Goal: Check status: Check status

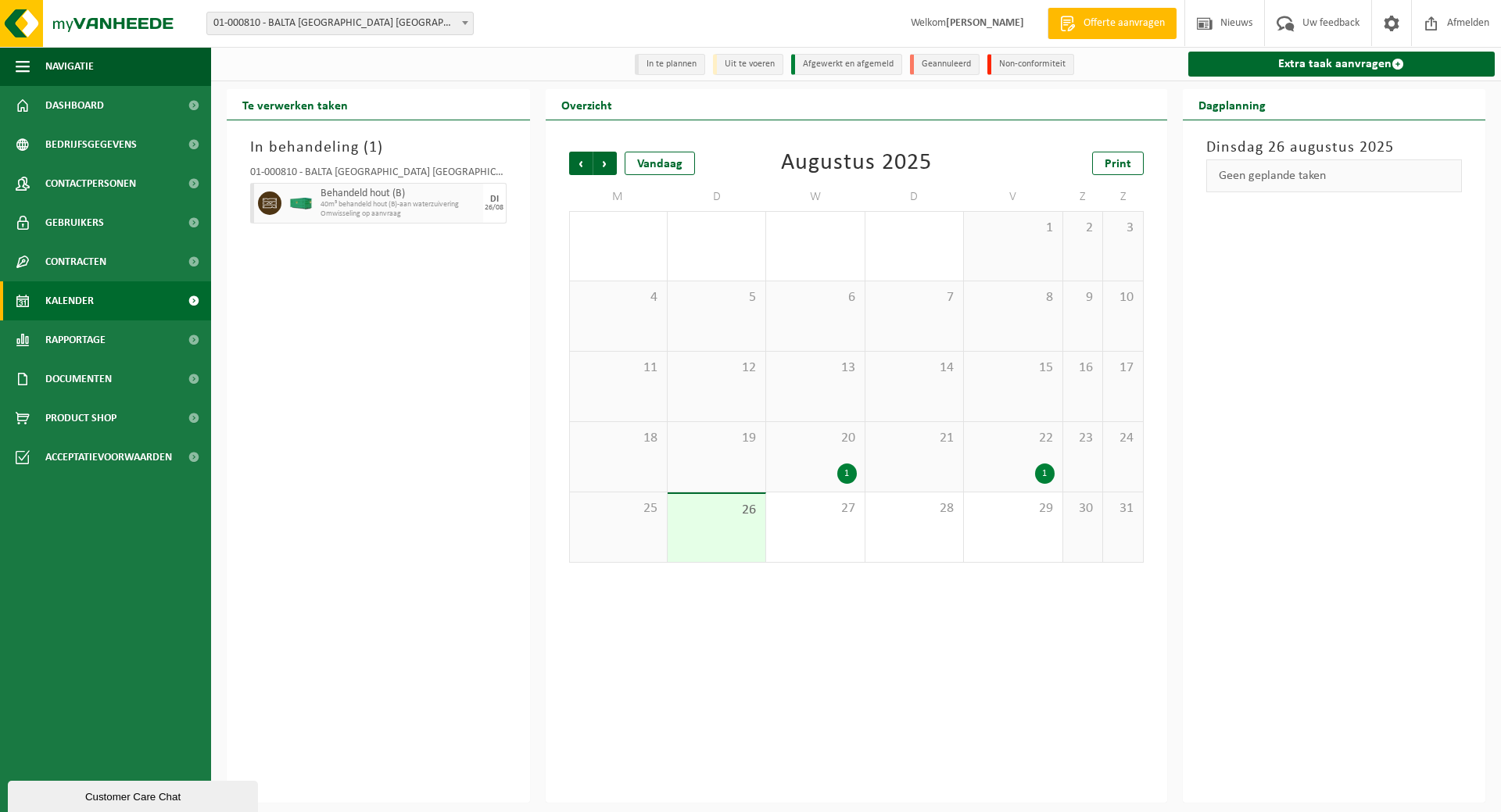
click at [81, 298] on span "Kalender" at bounding box center [69, 301] width 48 height 39
click at [85, 296] on span "Kalender" at bounding box center [69, 301] width 48 height 39
